Goal: Task Accomplishment & Management: Complete application form

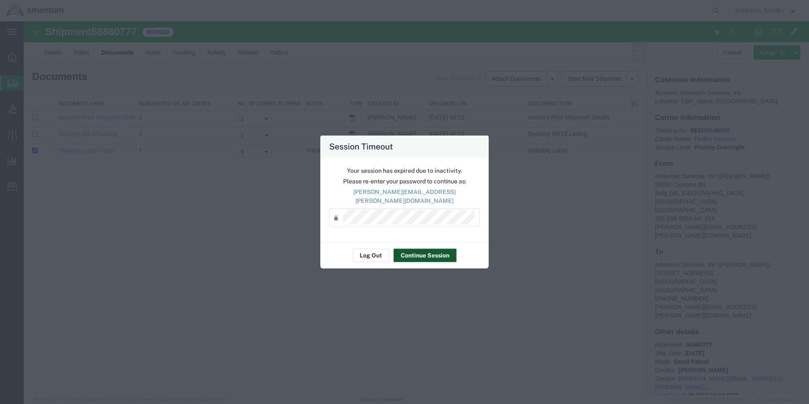
click at [416, 253] on button "Continue Session" at bounding box center [425, 255] width 63 height 14
click at [405, 254] on button "Continue Session" at bounding box center [425, 255] width 63 height 14
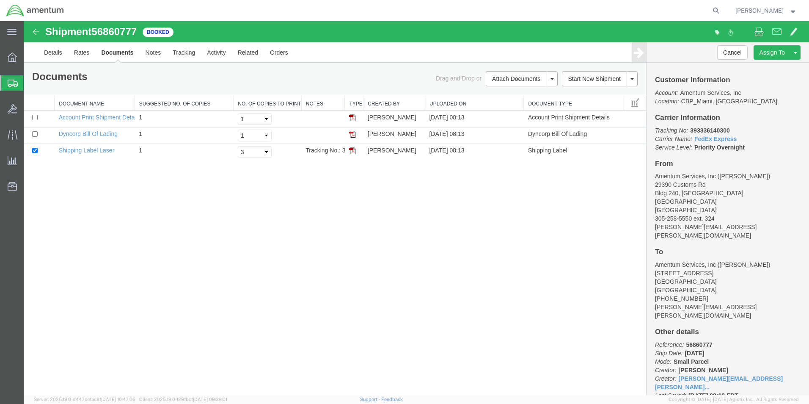
click at [0, 0] on span "Create Shipment" at bounding box center [0, 0] width 0 height 0
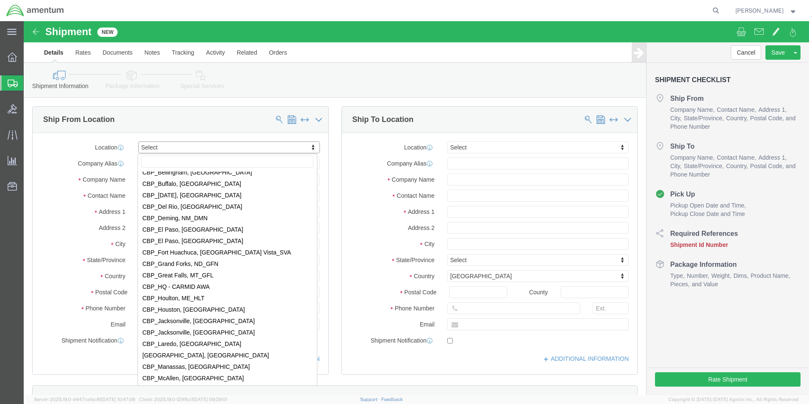
scroll to position [1693, 0]
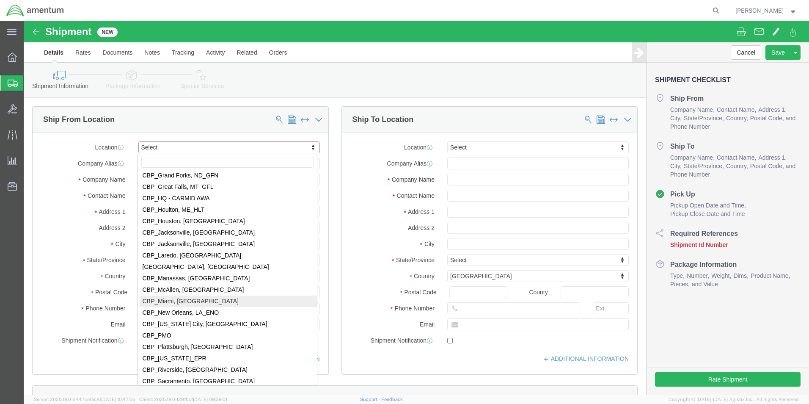
select select "49931"
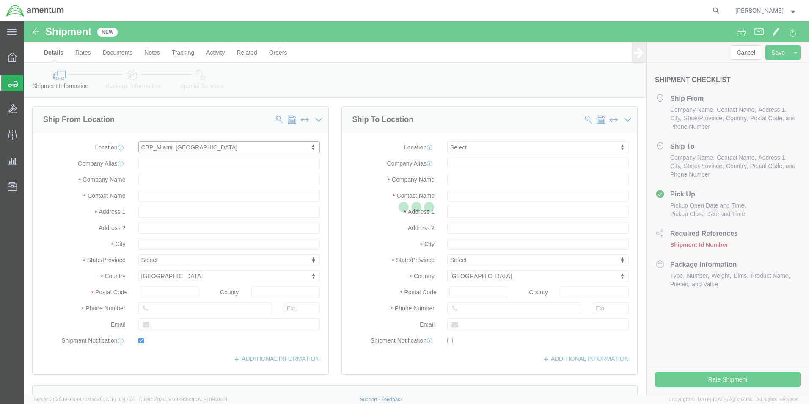
type input "29390 Customs Rd"
type input "Bldg 240, [GEOGRAPHIC_DATA]"
type input "33039"
type input "[PHONE_NUMBER]"
type input "324"
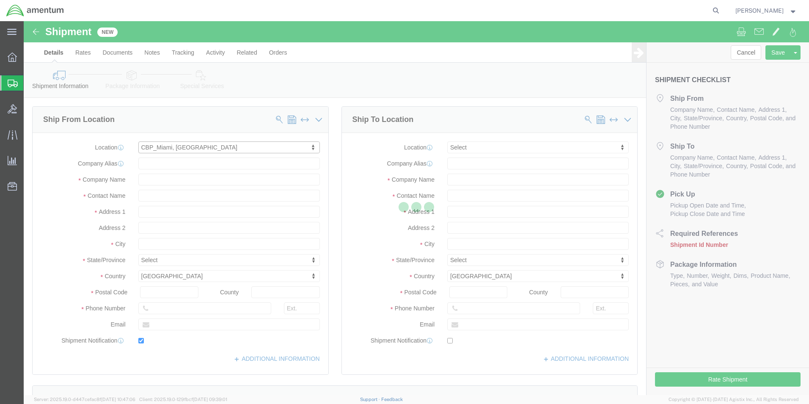
type input "[PERSON_NAME][EMAIL_ADDRESS][PERSON_NAME][DOMAIN_NAME]"
checkbox input "true"
type input "Amentum Services, Inc"
type input "[PERSON_NAME]"
type input "HOMESTEAD"
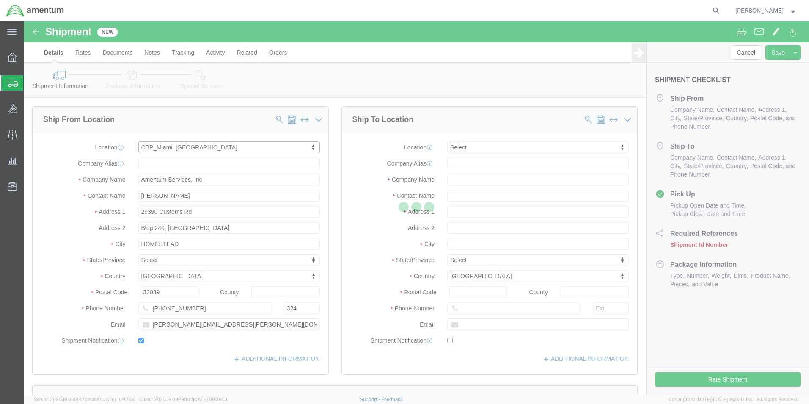
select select "FL"
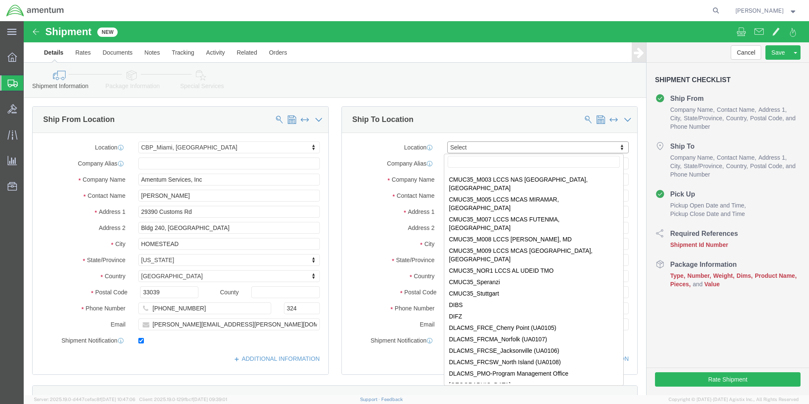
scroll to position [1862, 0]
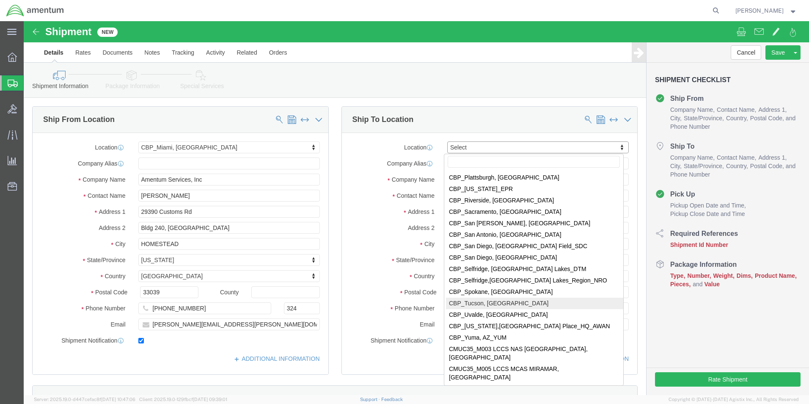
select select "49949"
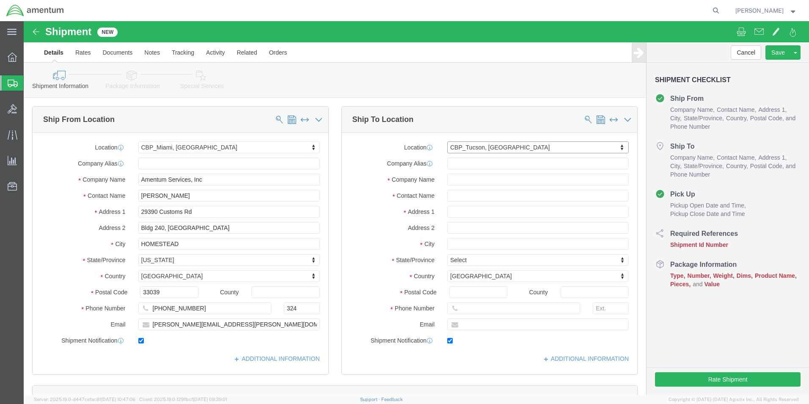
type input "[STREET_ADDRESS]"
type input "[PERSON_NAME] [GEOGRAPHIC_DATA]"
type input "85707"
type input "[PHONE_NUMBER]"
type input "[PERSON_NAME][EMAIL_ADDRESS][PERSON_NAME][DOMAIN_NAME]"
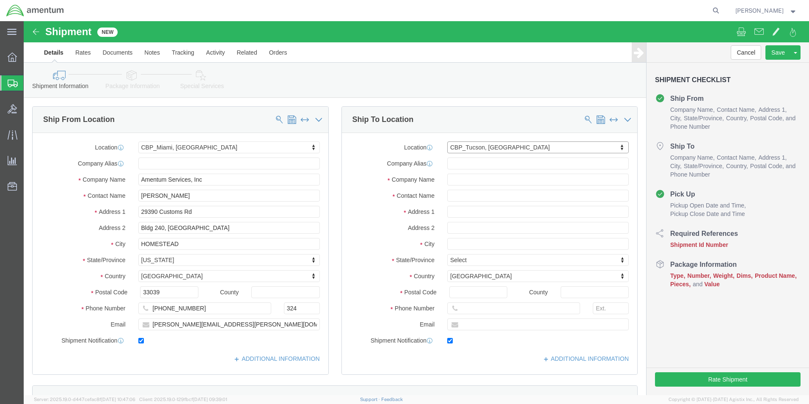
checkbox input "true"
type input "Amentum Services, Inc"
type input "[PERSON_NAME]"
type input "DM AFB"
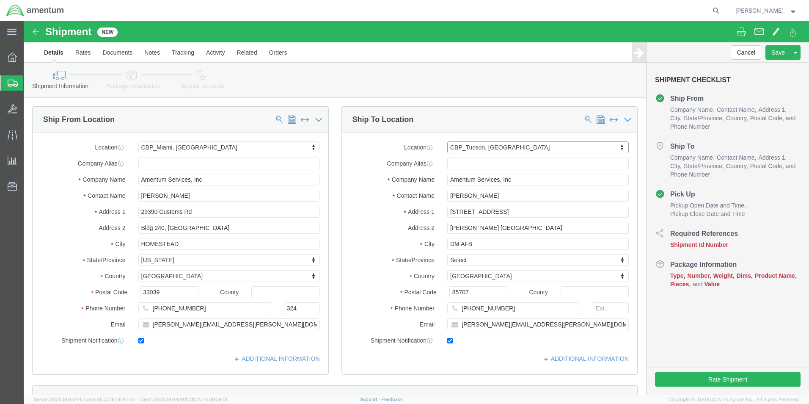
select select "AZ"
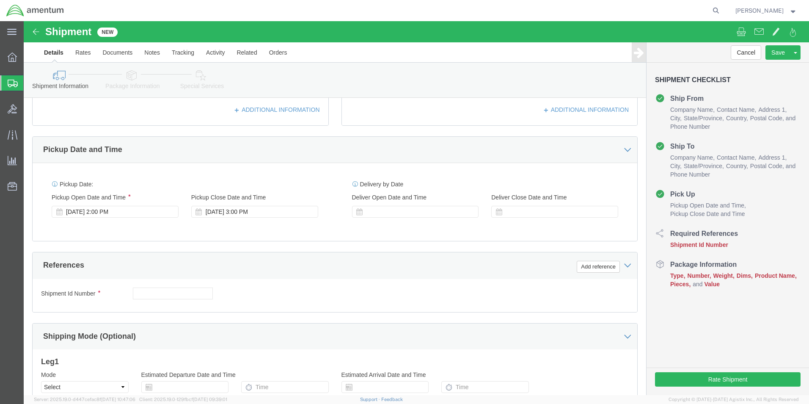
scroll to position [254, 0]
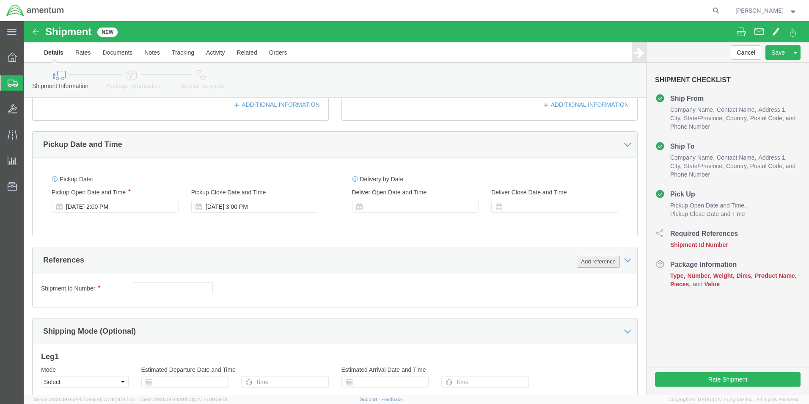
click button "Add reference"
click select "Select Account Type Activity ID Airline Appointment Number ASN Batch Request # …"
select select "DEPT"
click select "Select Account Type Activity ID Airline Appointment Number ASN Batch Request # …"
click input "text"
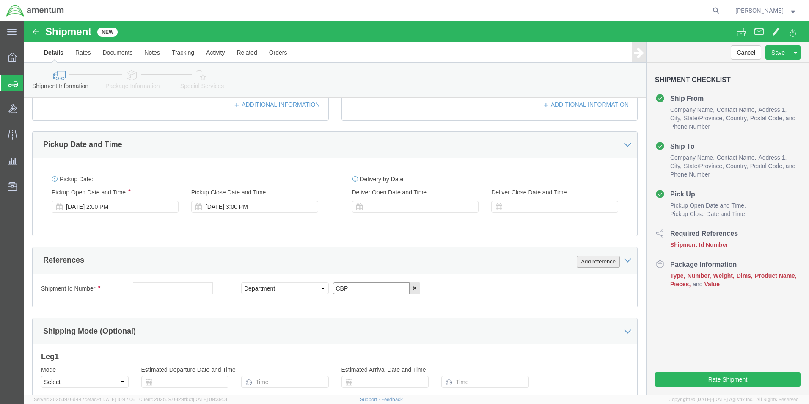
type input "CBP"
click button "Add reference"
click select "Select Account Type Activity ID Airline Appointment Number ASN Batch Request # …"
select select "CUSTREF"
click select "Select Account Type Activity ID Airline Appointment Number ASN Batch Request # …"
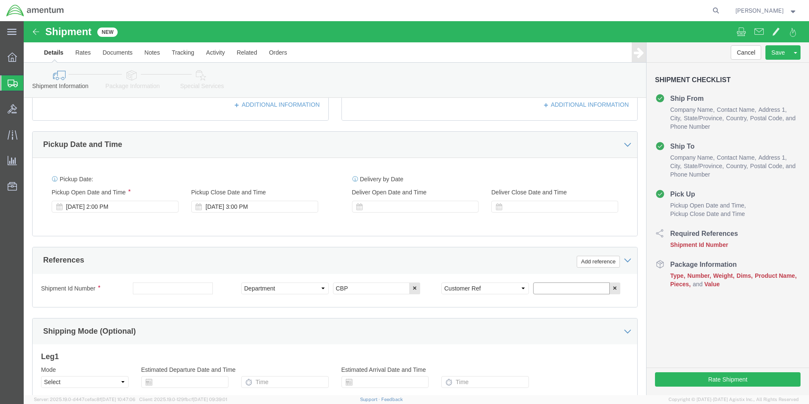
click input "text"
type input "OIL COOLER MOTOR"
click button "Add reference"
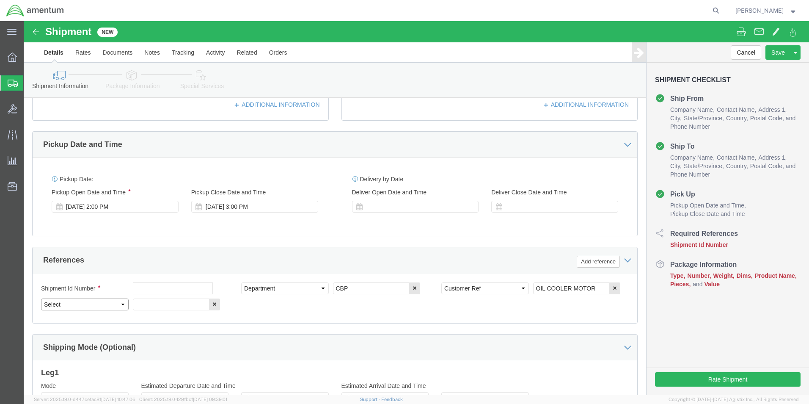
click select "Select Account Type Activity ID Airline Appointment Number ASN Batch Request # …"
select select "PROJNUM"
click select "Select Account Type Activity ID Airline Appointment Number ASN Batch Request # …"
click input "text"
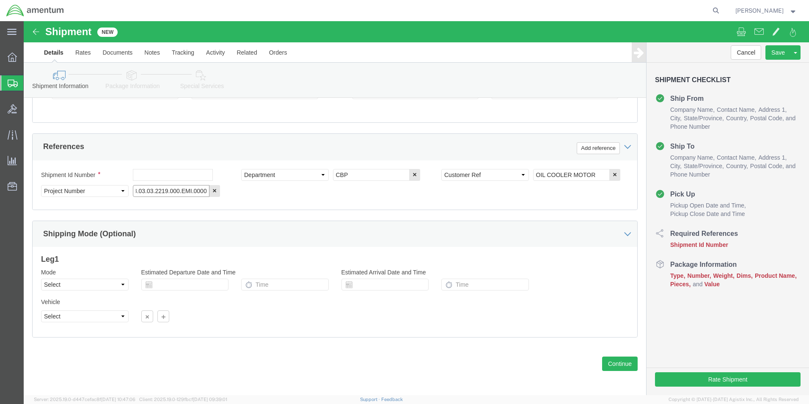
scroll to position [369, 0]
type input "6118.03.03.2219.000.EMI.0000"
click button "Continue"
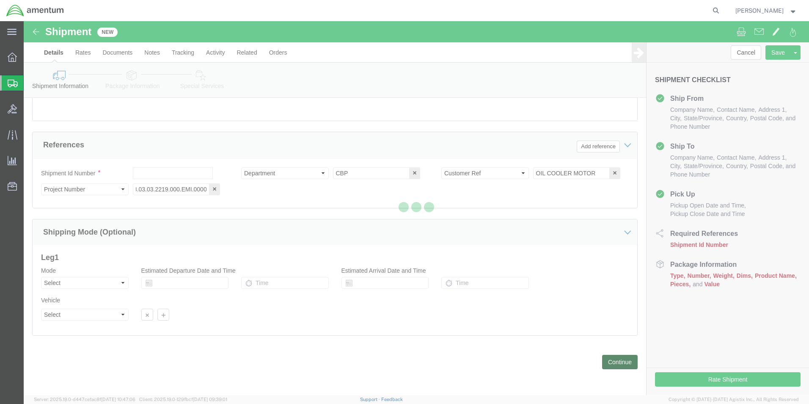
scroll to position [0, 0]
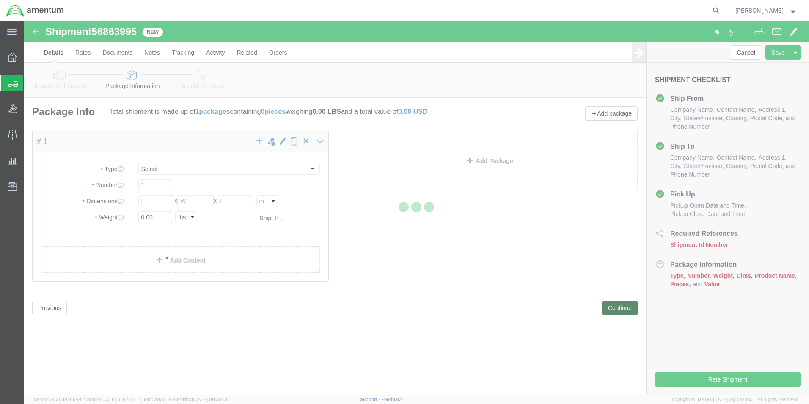
select select "CBOX"
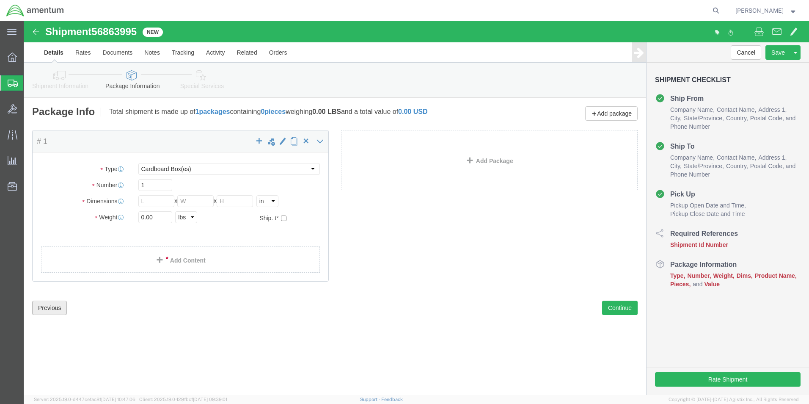
click button "Previous"
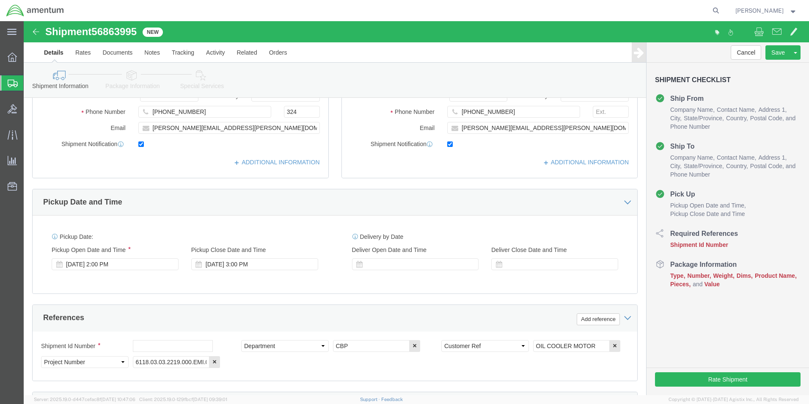
scroll to position [212, 0]
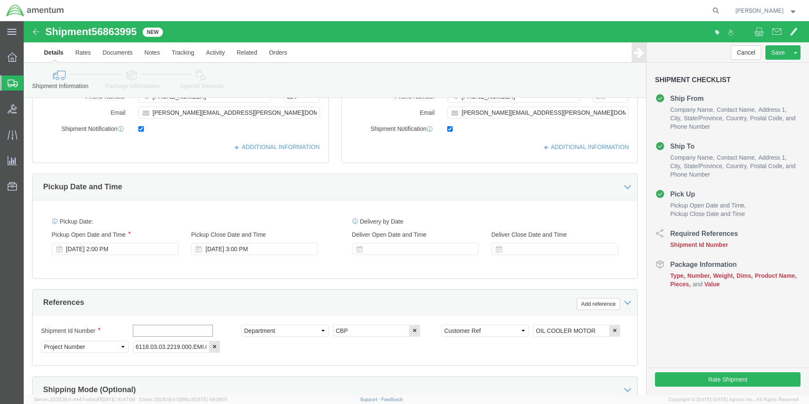
click input "text"
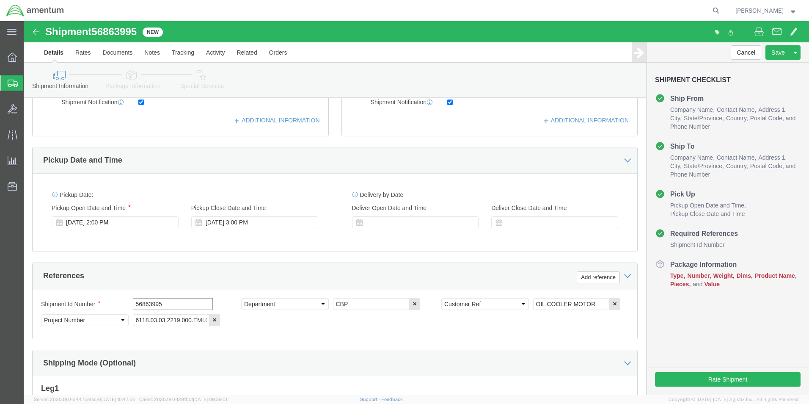
scroll to position [339, 0]
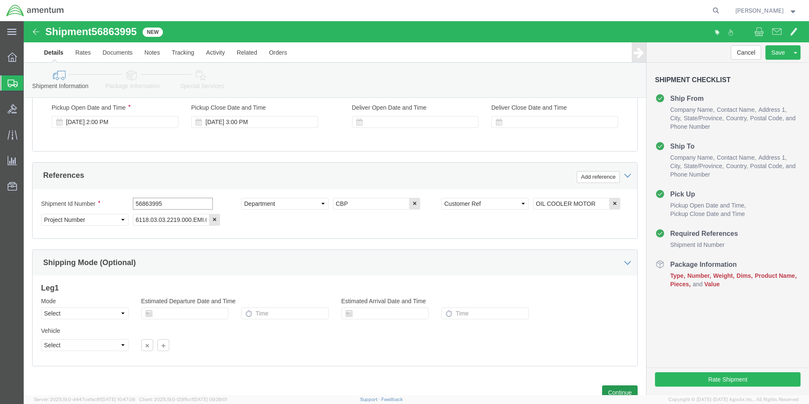
type input "56863995"
click button "Continue"
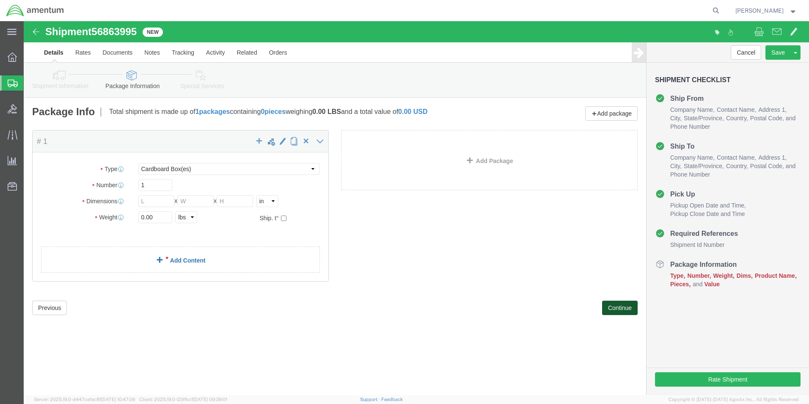
scroll to position [0, 0]
click input "text"
type input "17"
click input "text"
type input "11"
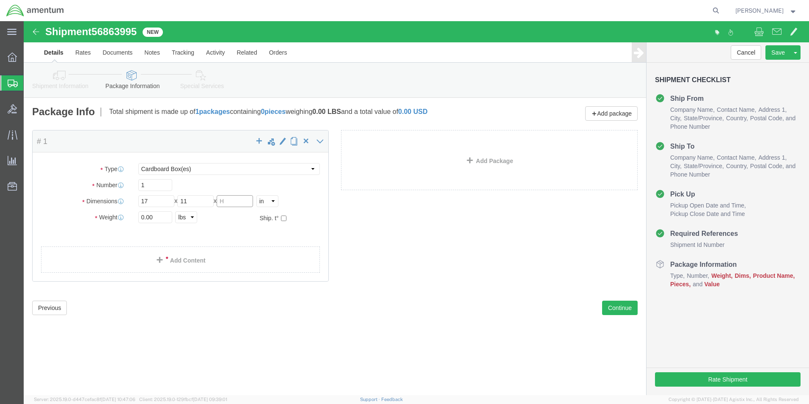
click input "text"
type input "11"
click input "0.00"
type input "8.00"
click span
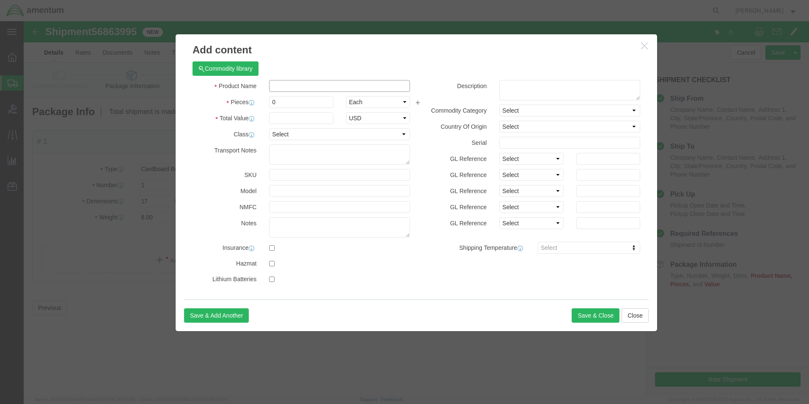
click input "text"
type input "OIL COOLER MOTOR"
click input "0"
type input "1"
click input "text"
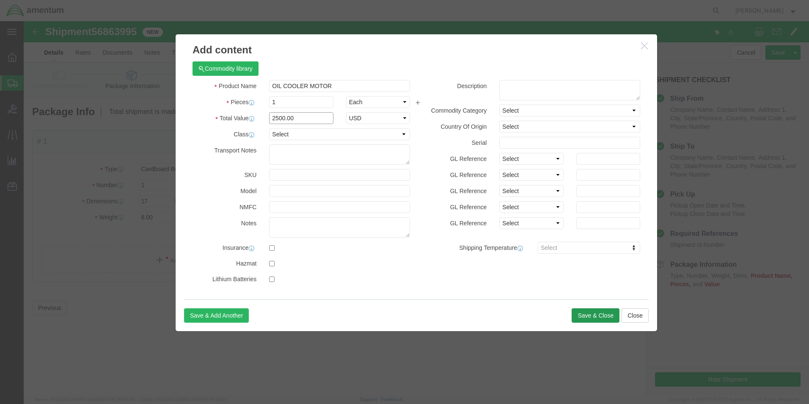
type input "2500.00"
click button "Save & Close"
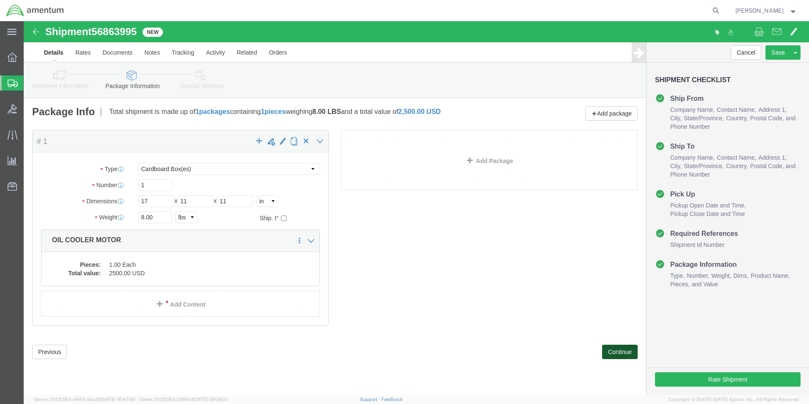
click button "Continue"
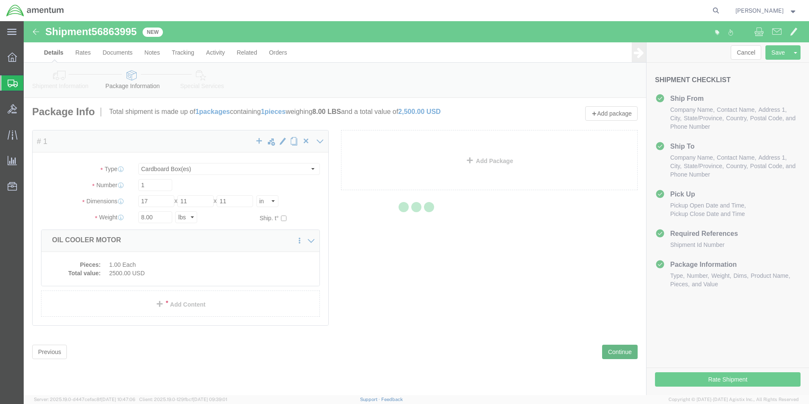
select select
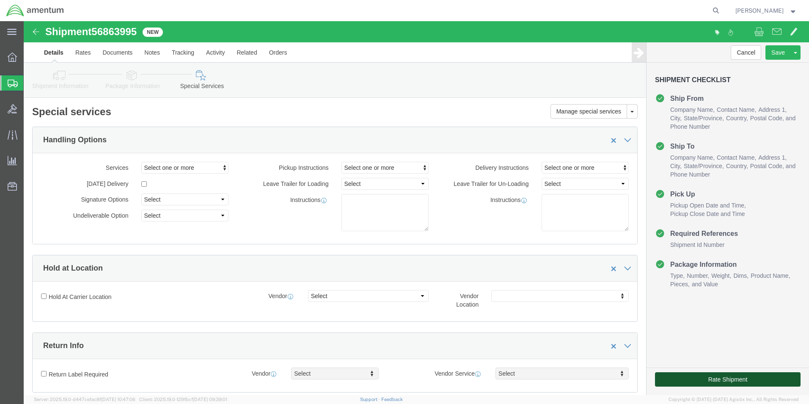
click button "Rate Shipment"
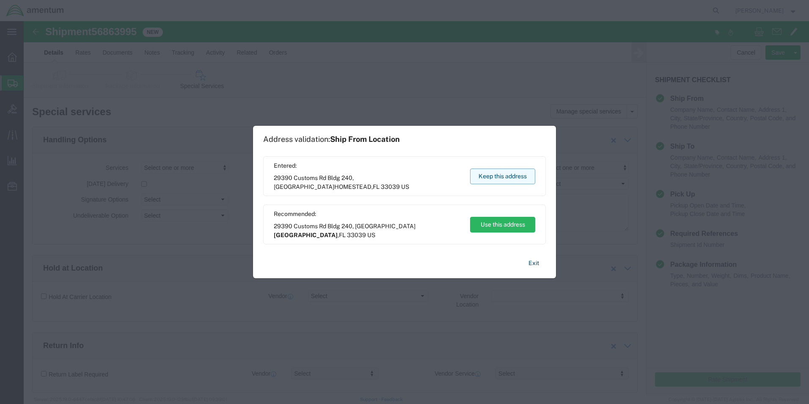
click at [506, 174] on button "Keep this address" at bounding box center [502, 176] width 65 height 16
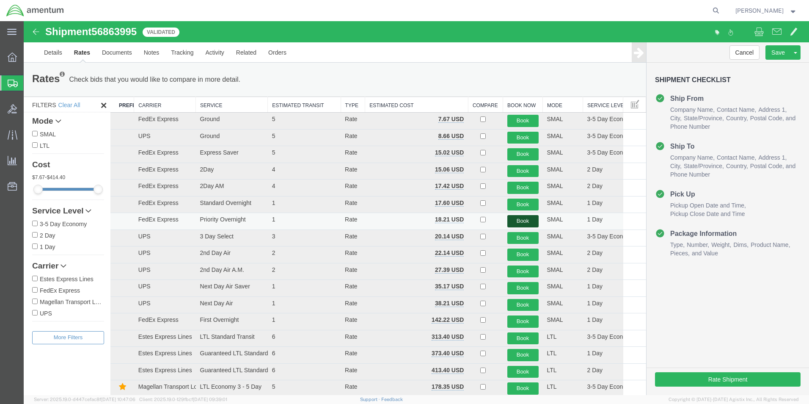
click at [512, 221] on button "Book" at bounding box center [523, 221] width 31 height 12
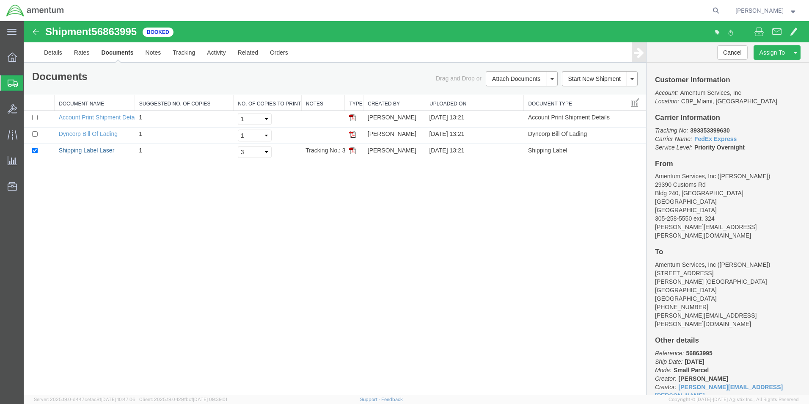
drag, startPoint x: 82, startPoint y: 150, endPoint x: 94, endPoint y: 164, distance: 18.9
click at [82, 150] on link "Shipping Label Laser" at bounding box center [87, 150] width 56 height 7
